Goal: Information Seeking & Learning: Understand process/instructions

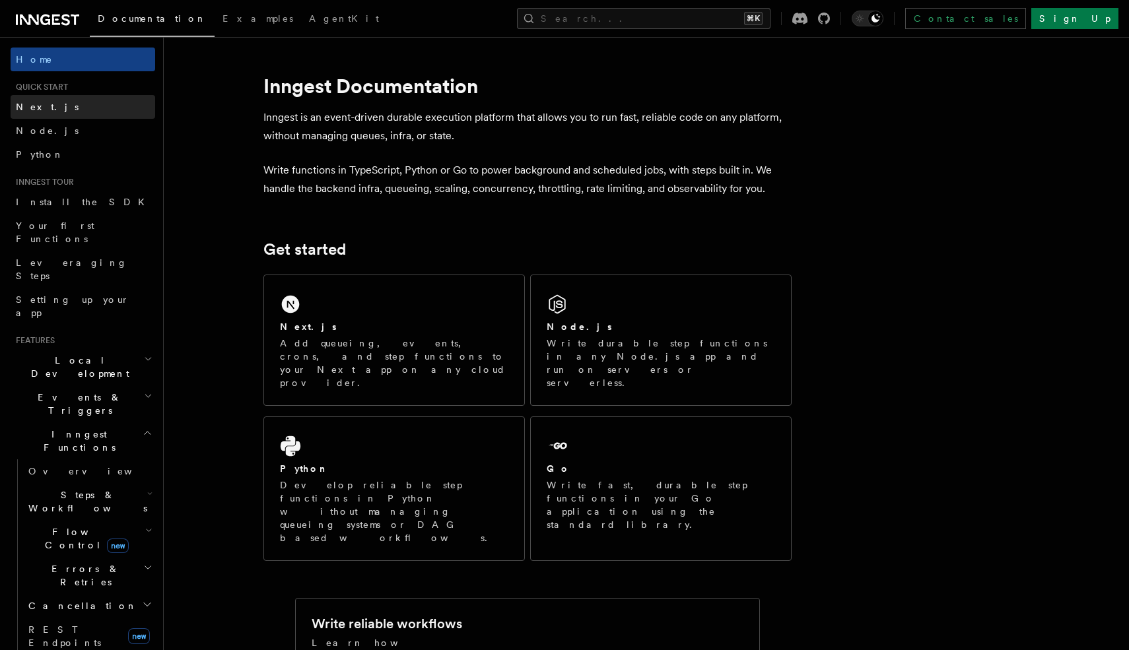
click at [38, 112] on span "Next.js" at bounding box center [47, 107] width 63 height 11
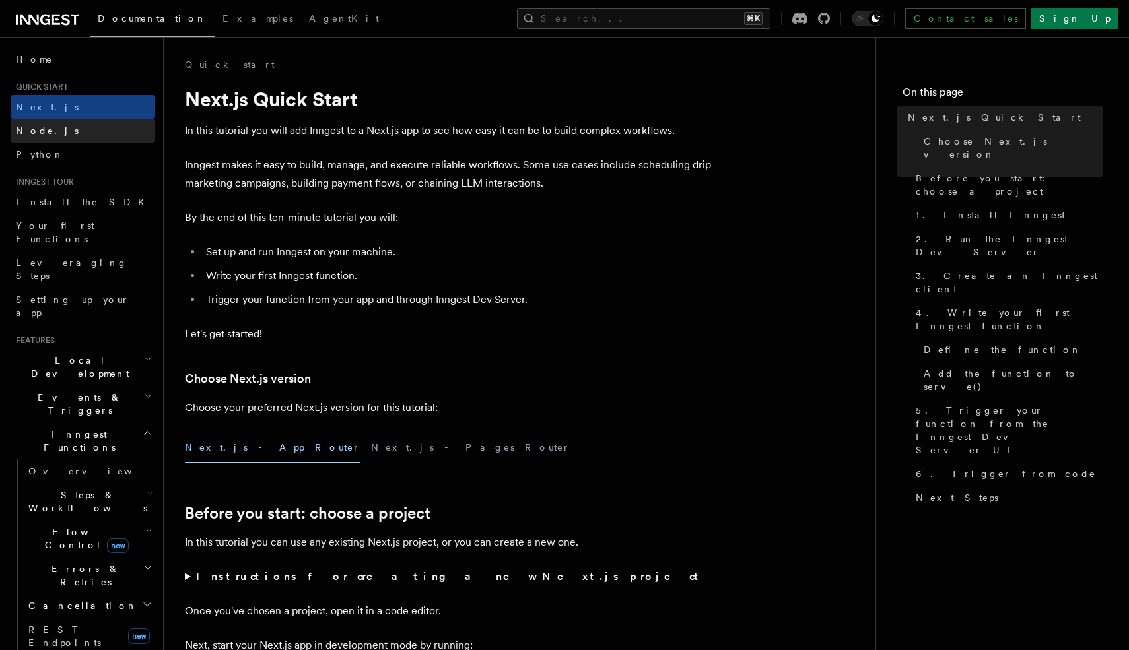
click at [39, 129] on span "Node.js" at bounding box center [47, 130] width 63 height 11
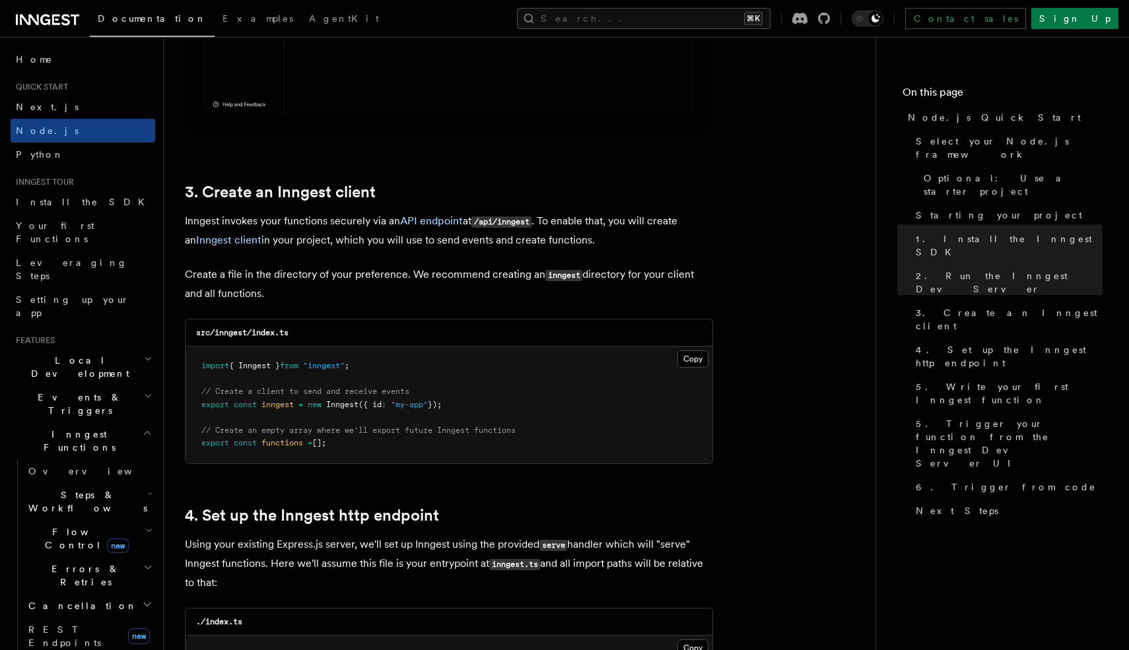
scroll to position [1564, 0]
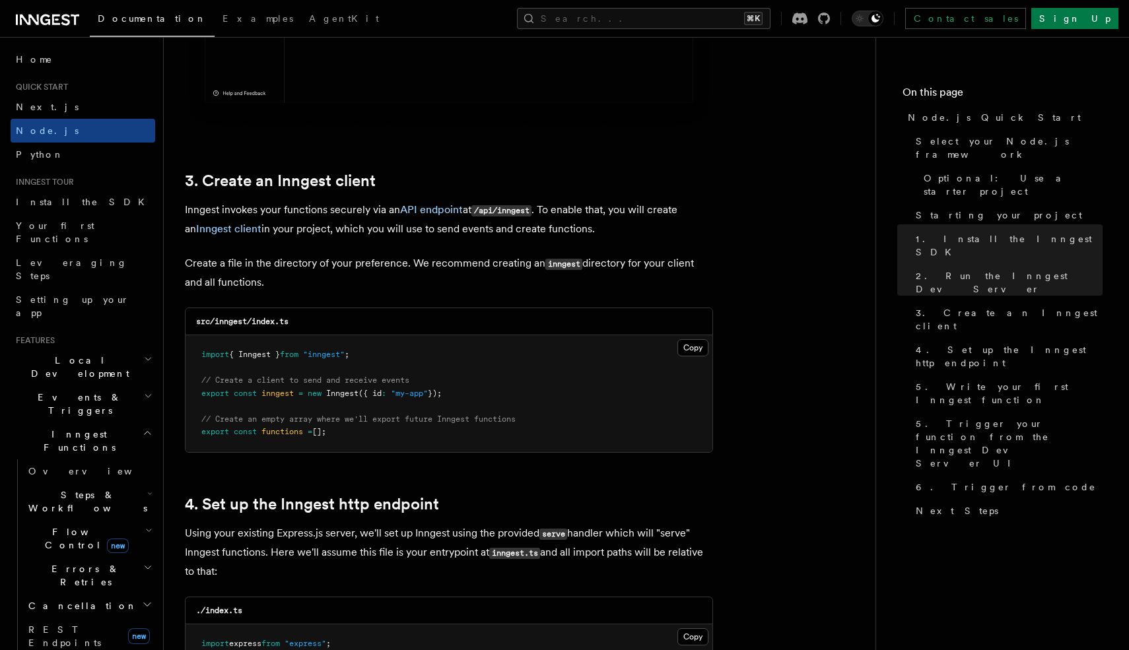
click at [328, 357] on span ""inngest"" at bounding box center [324, 354] width 42 height 9
copy span "inngest"
click at [270, 357] on span "{ Inngest }" at bounding box center [254, 354] width 51 height 9
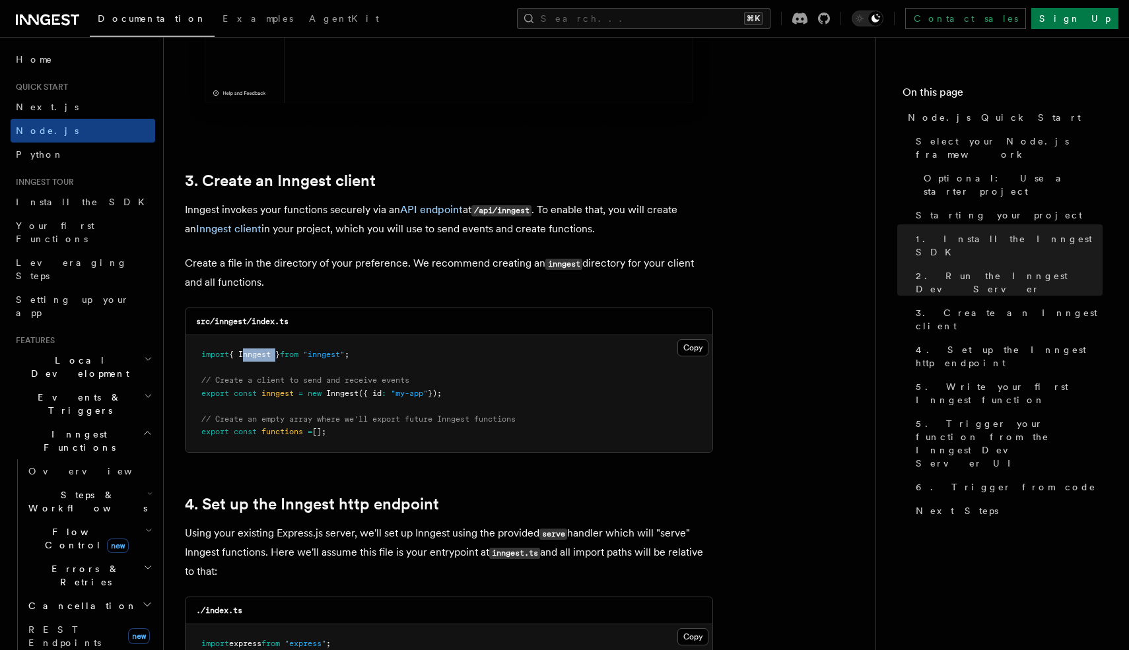
click at [270, 357] on span "{ Inngest }" at bounding box center [254, 354] width 51 height 9
copy code "import { Inngest } from "inngest" ;"
click at [372, 361] on pre "import { Inngest } from "inngest" ; // Create a client to send and receive even…" at bounding box center [449, 393] width 527 height 117
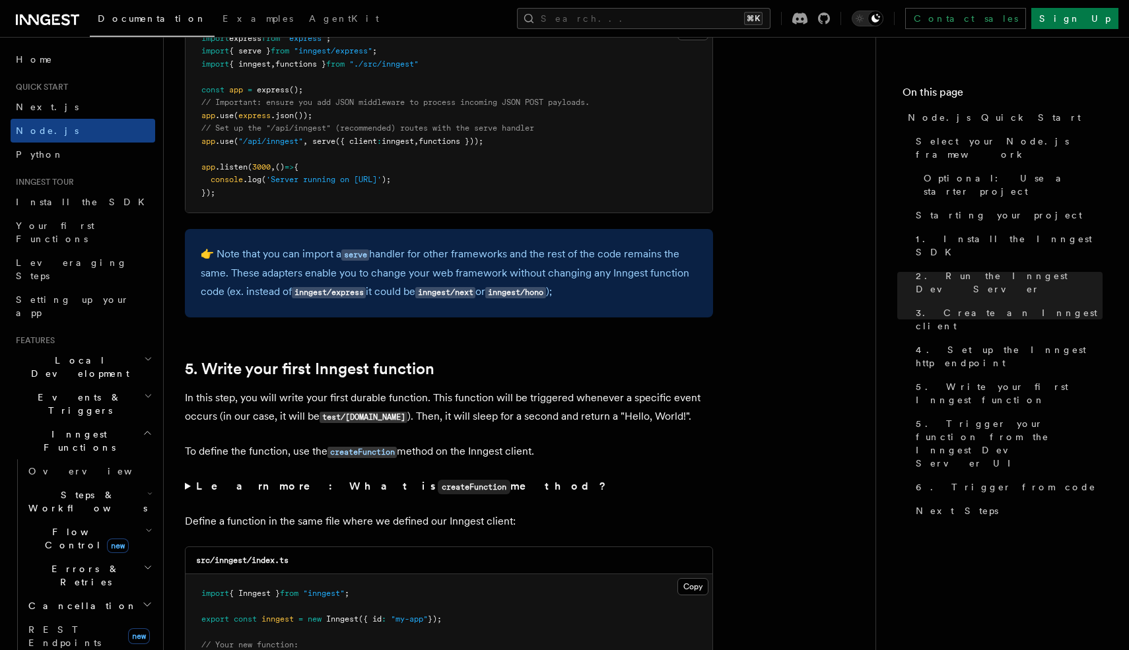
scroll to position [2157, 0]
